Goal: Information Seeking & Learning: Learn about a topic

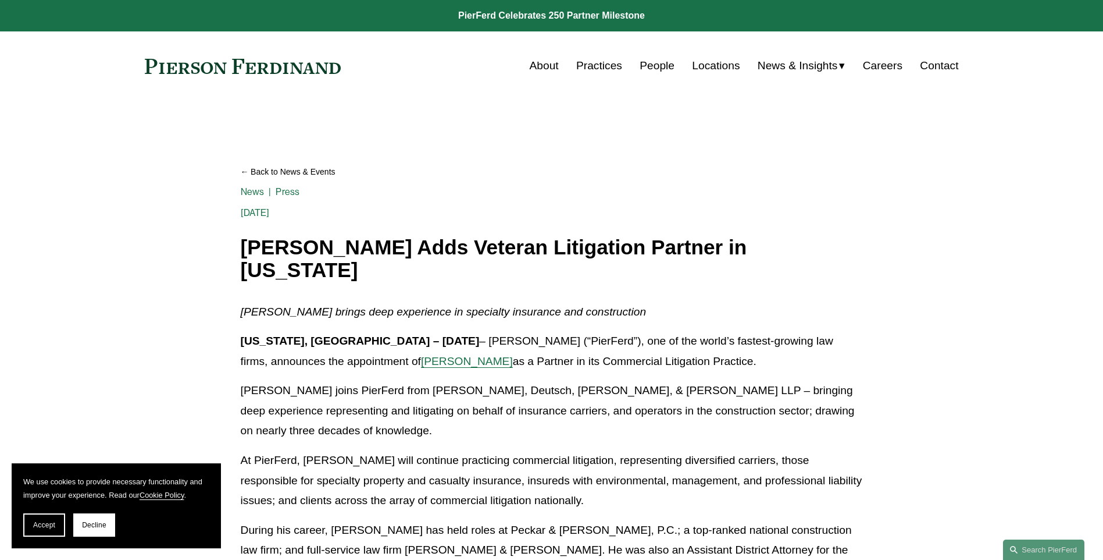
click at [421, 355] on span "[PERSON_NAME]" at bounding box center [467, 361] width 92 height 12
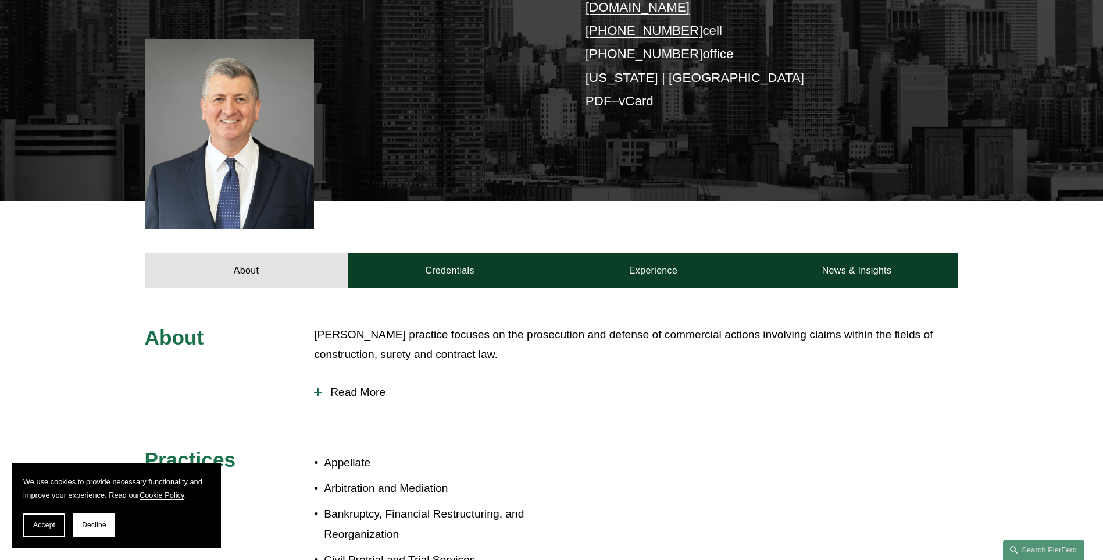
scroll to position [291, 0]
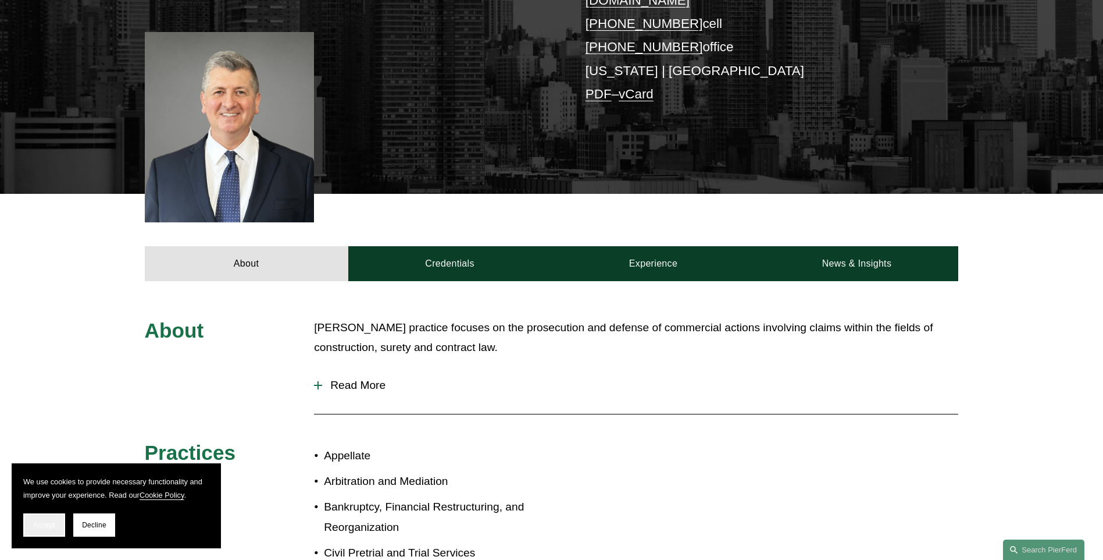
click at [40, 526] on span "Accept" at bounding box center [44, 525] width 22 height 8
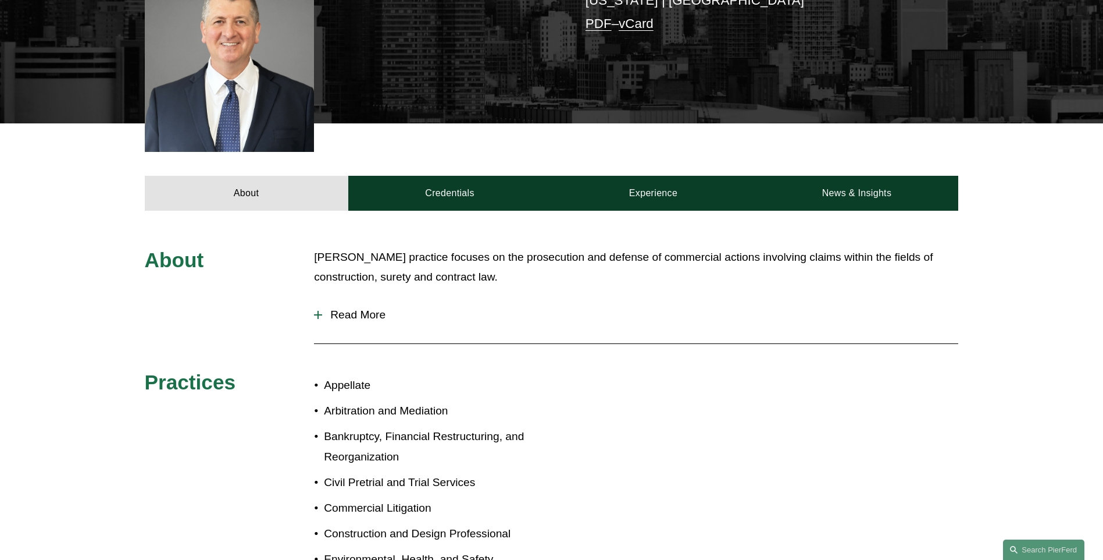
scroll to position [349, 0]
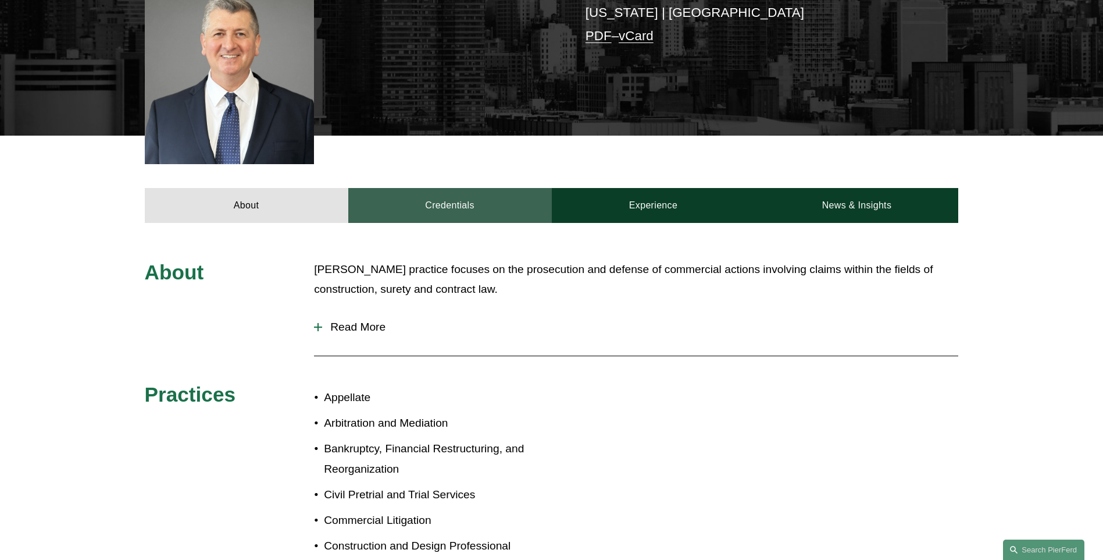
click at [482, 188] on link "Credentials" at bounding box center [450, 205] width 204 height 35
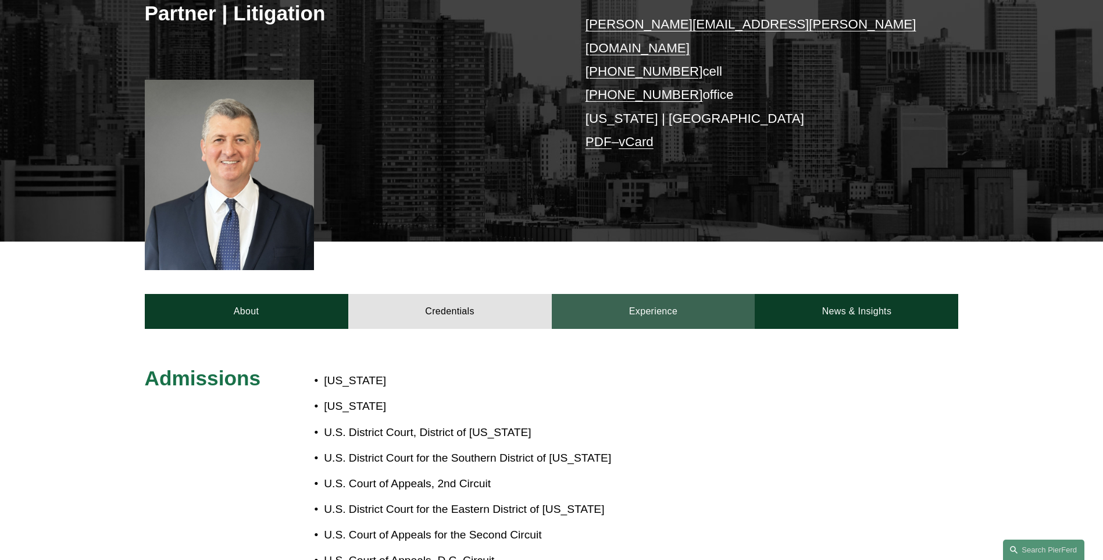
scroll to position [233, 0]
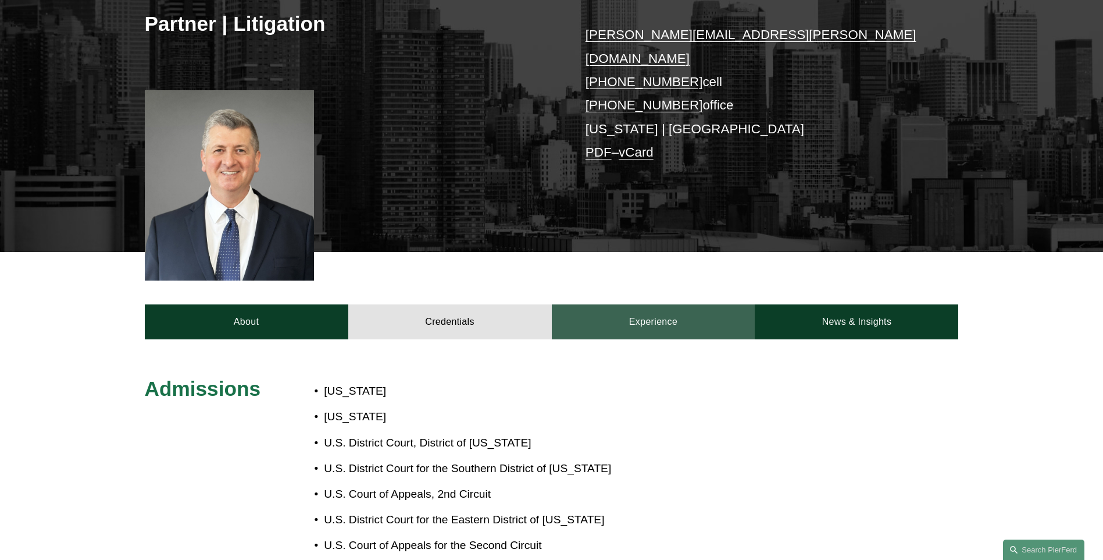
click at [608, 304] on link "Experience" at bounding box center [654, 321] width 204 height 35
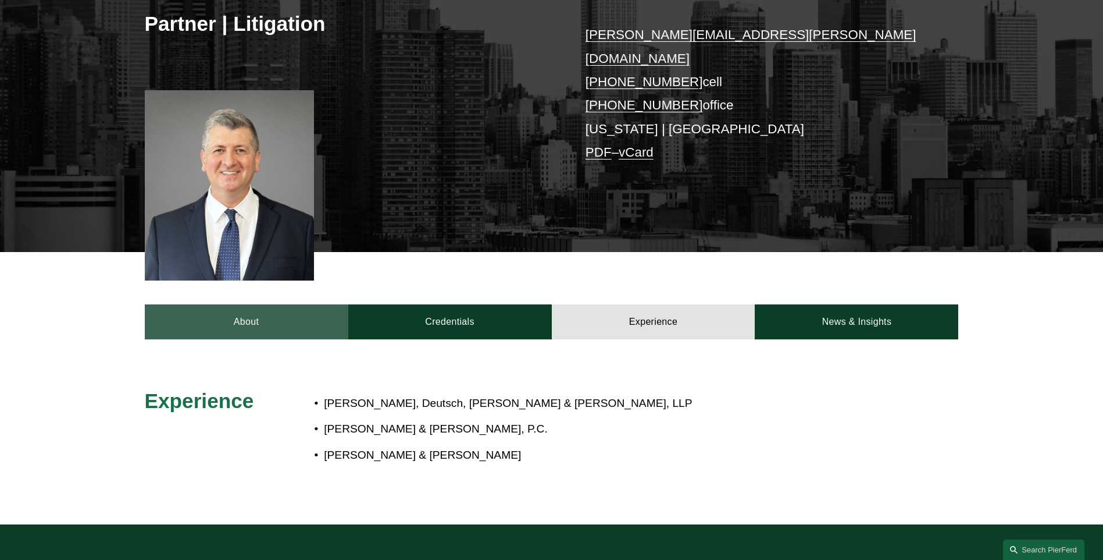
click at [296, 304] on link "About" at bounding box center [247, 321] width 204 height 35
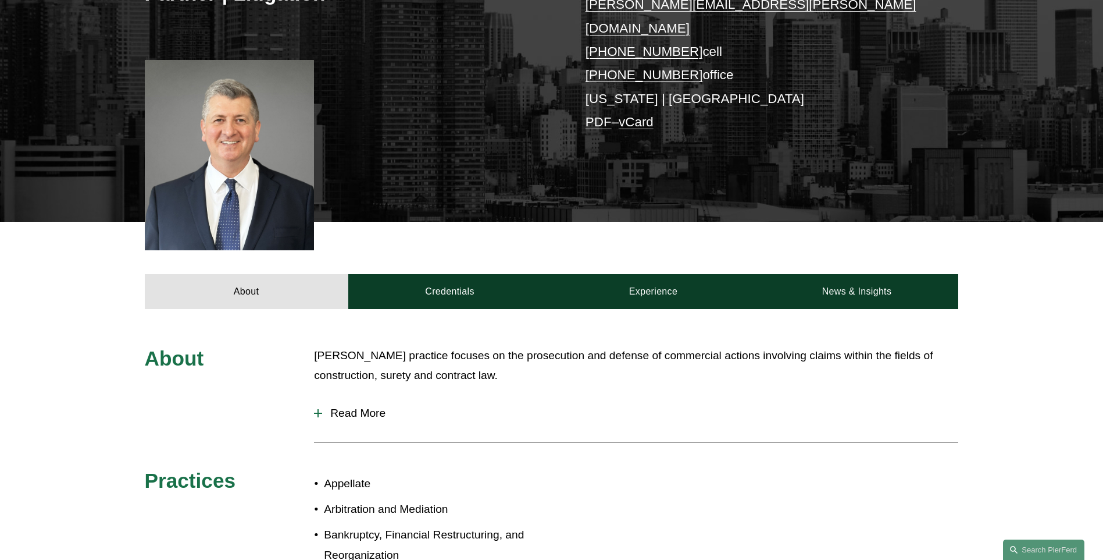
scroll to position [291, 0]
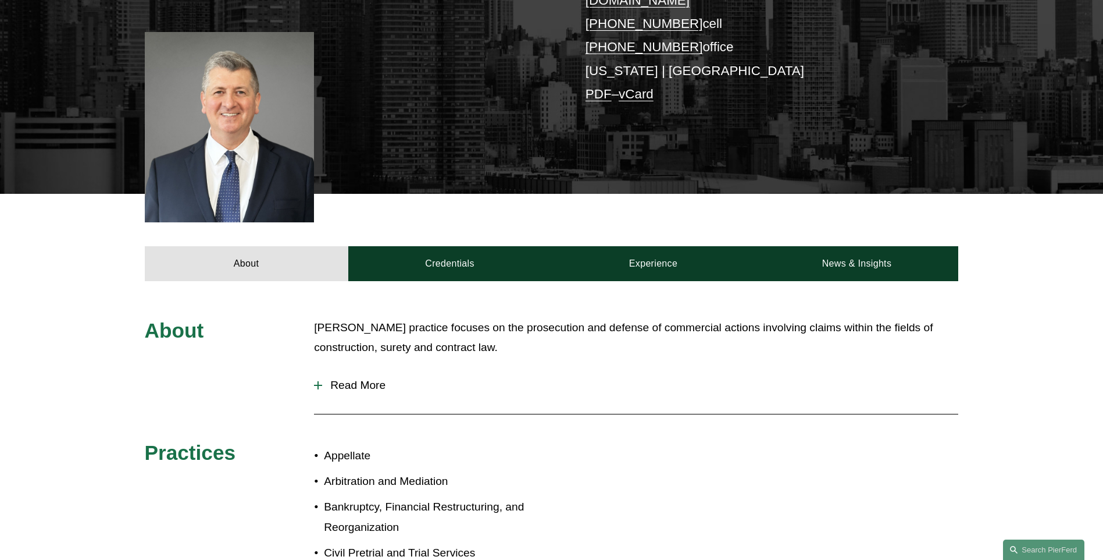
click at [344, 379] on span "Read More" at bounding box center [640, 385] width 636 height 13
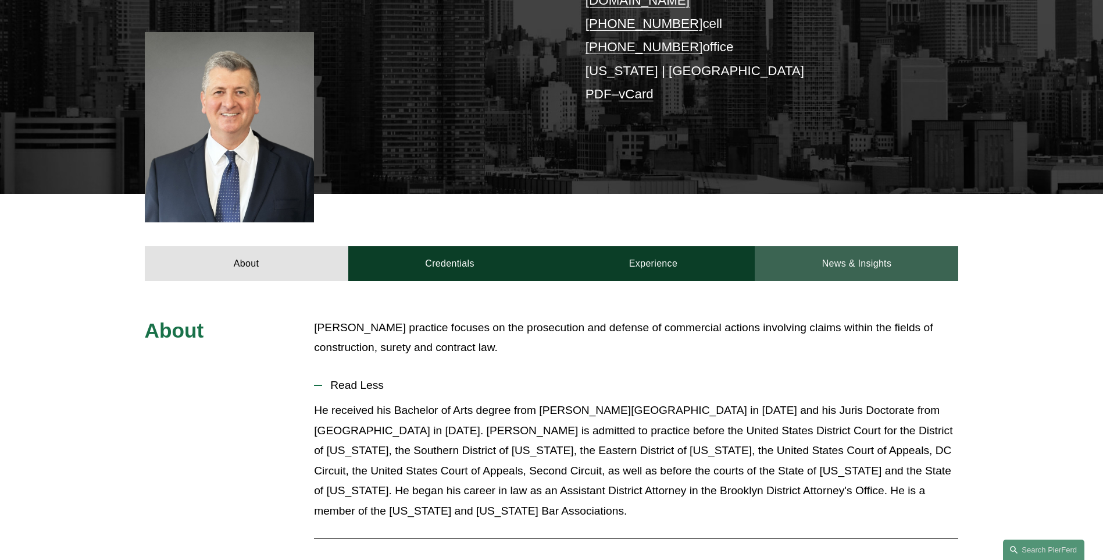
click at [912, 251] on link "News & Insights" at bounding box center [857, 263] width 204 height 35
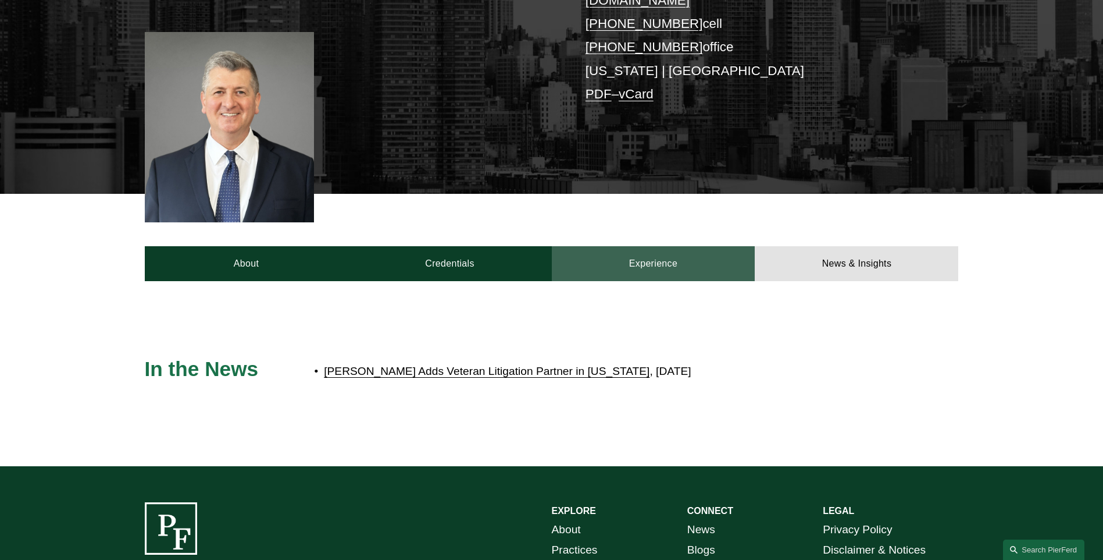
click at [689, 246] on link "Experience" at bounding box center [654, 263] width 204 height 35
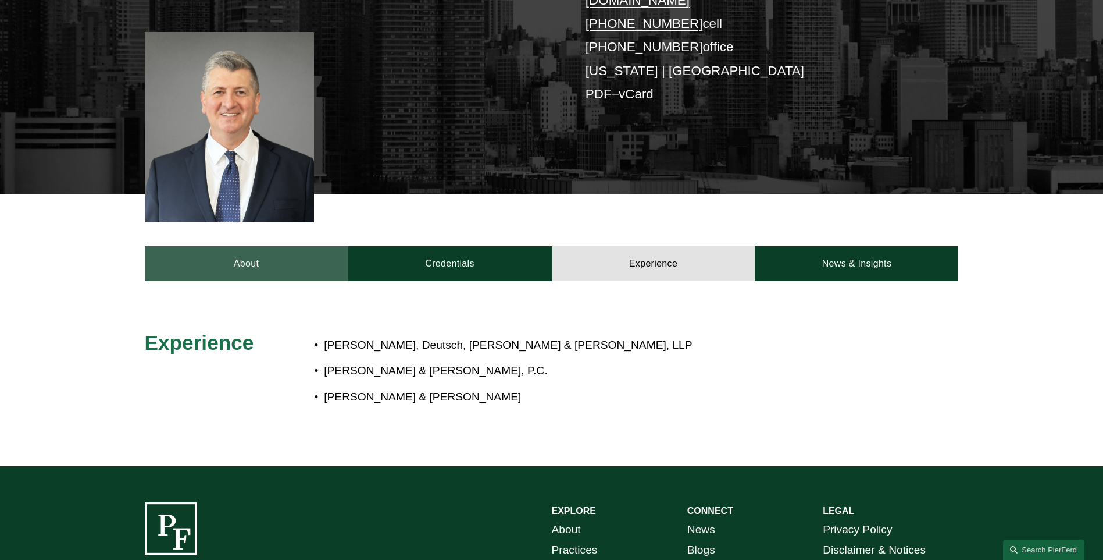
click at [328, 258] on link "About" at bounding box center [247, 263] width 204 height 35
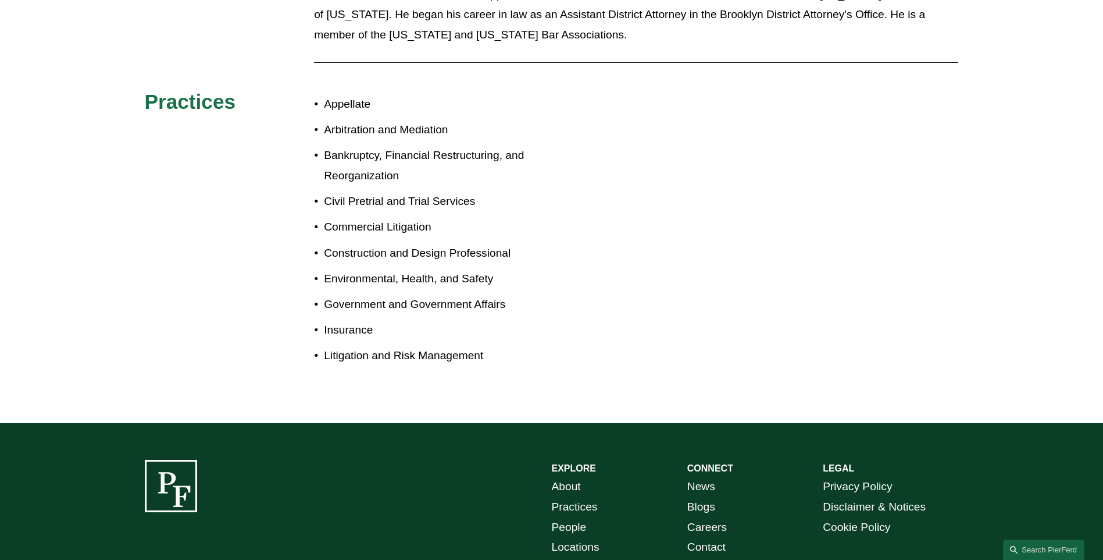
scroll to position [587, 0]
